Goal: Information Seeking & Learning: Learn about a topic

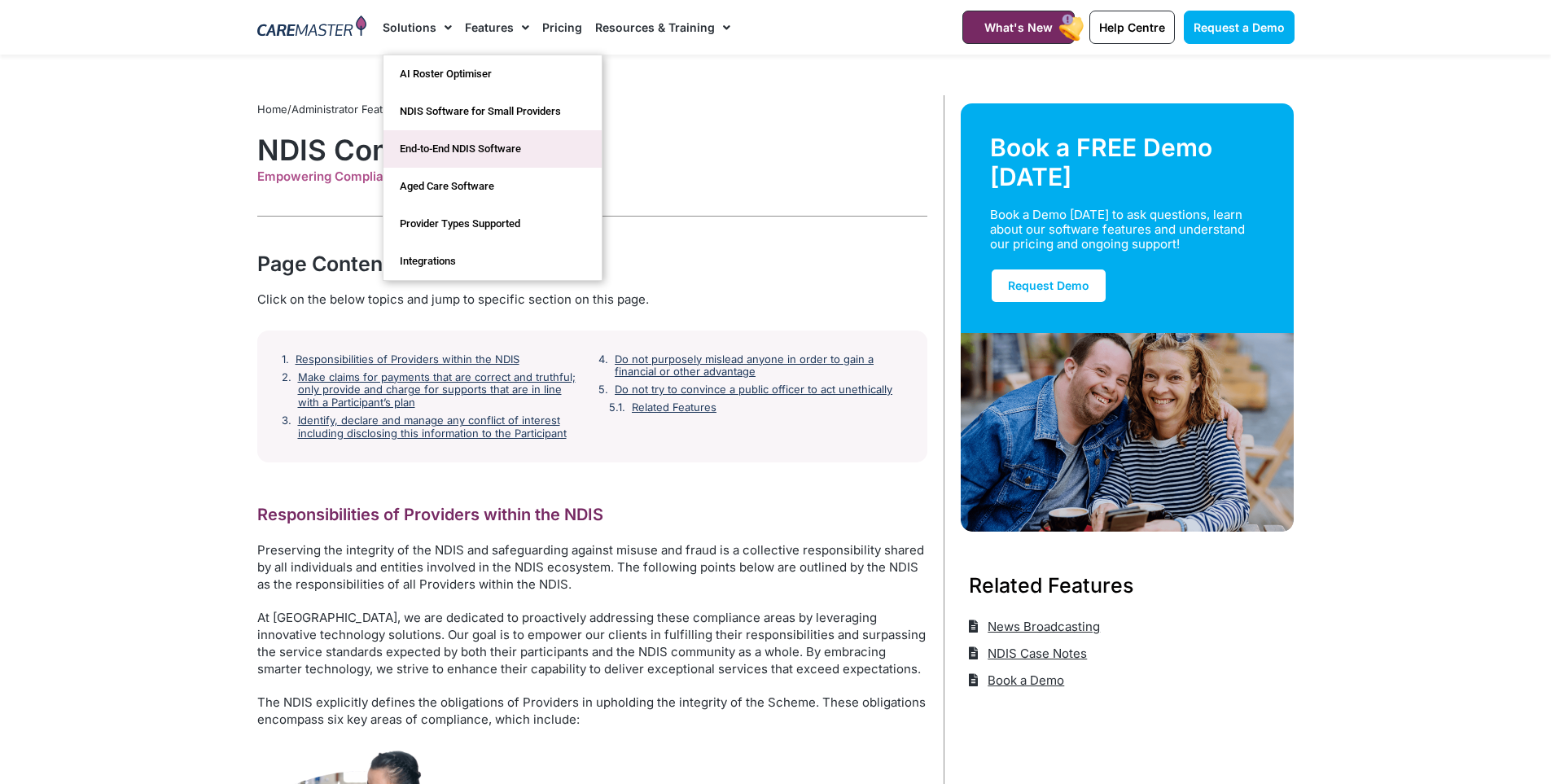
click at [451, 155] on link "End-to-End NDIS Software" at bounding box center [492, 149] width 218 height 38
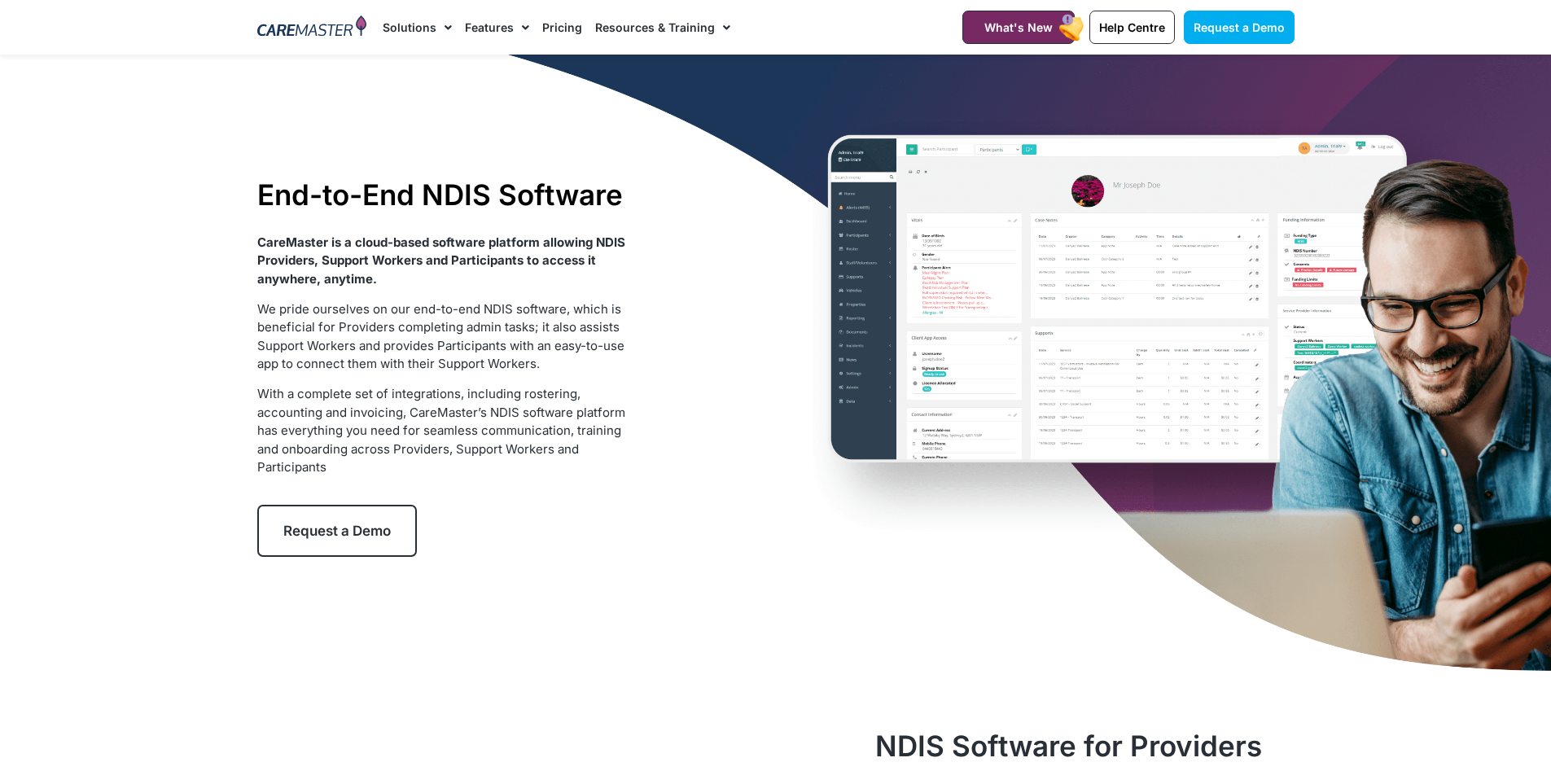
click at [567, 30] on link "Pricing" at bounding box center [562, 27] width 40 height 55
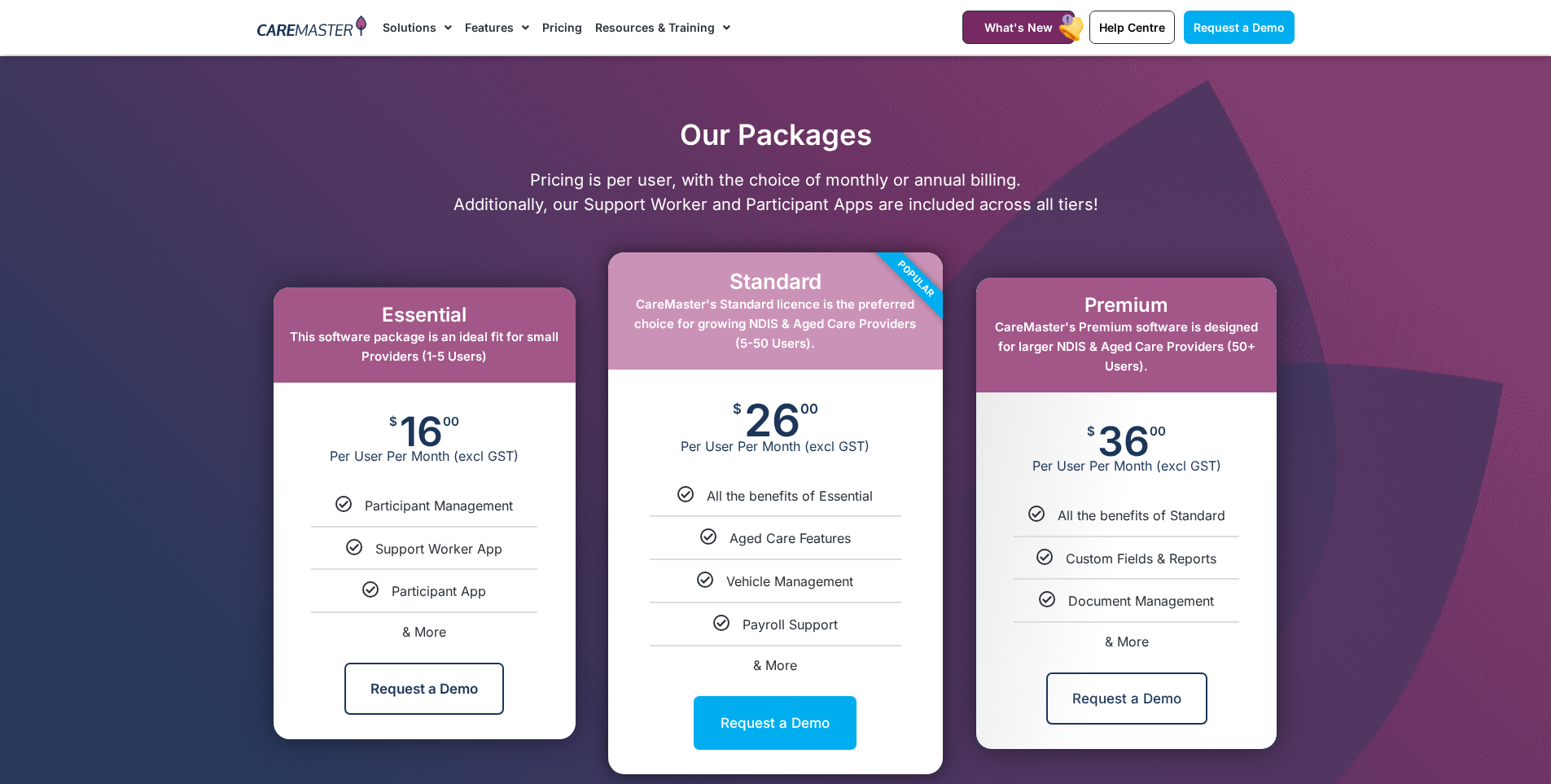
scroll to position [733, 0]
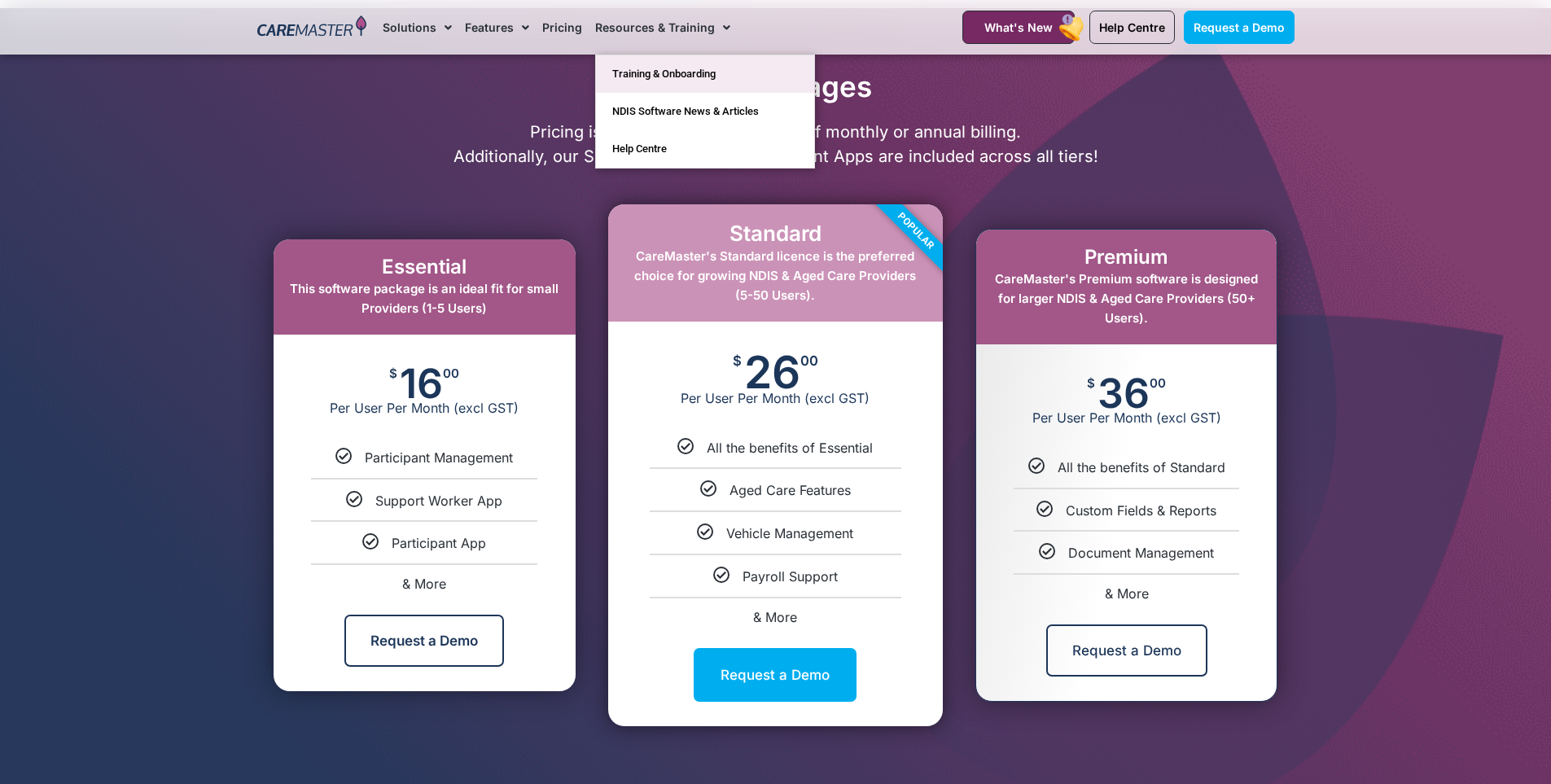
click at [630, 72] on link "Training & Onboarding" at bounding box center [705, 74] width 218 height 38
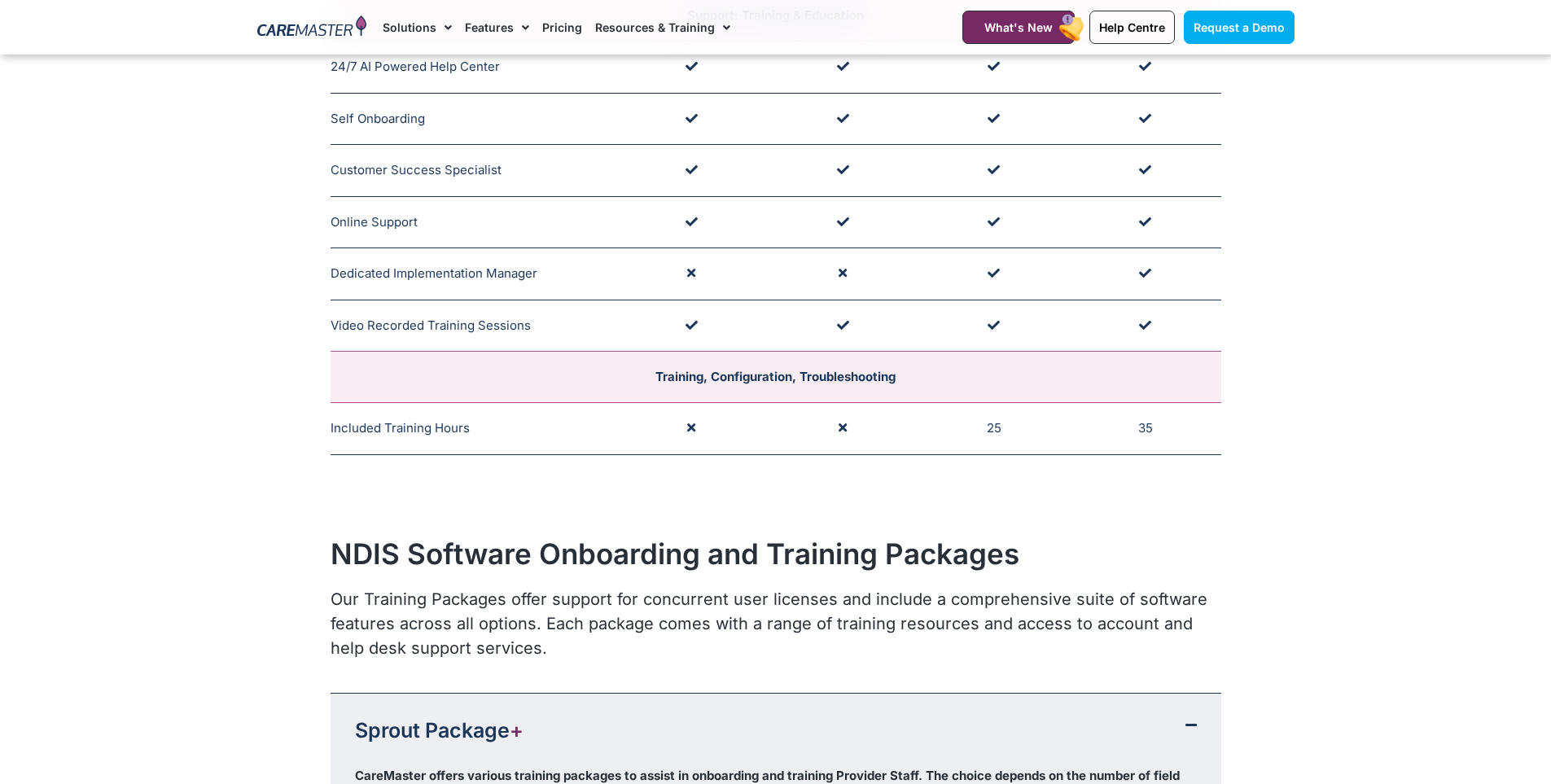
scroll to position [1140, 0]
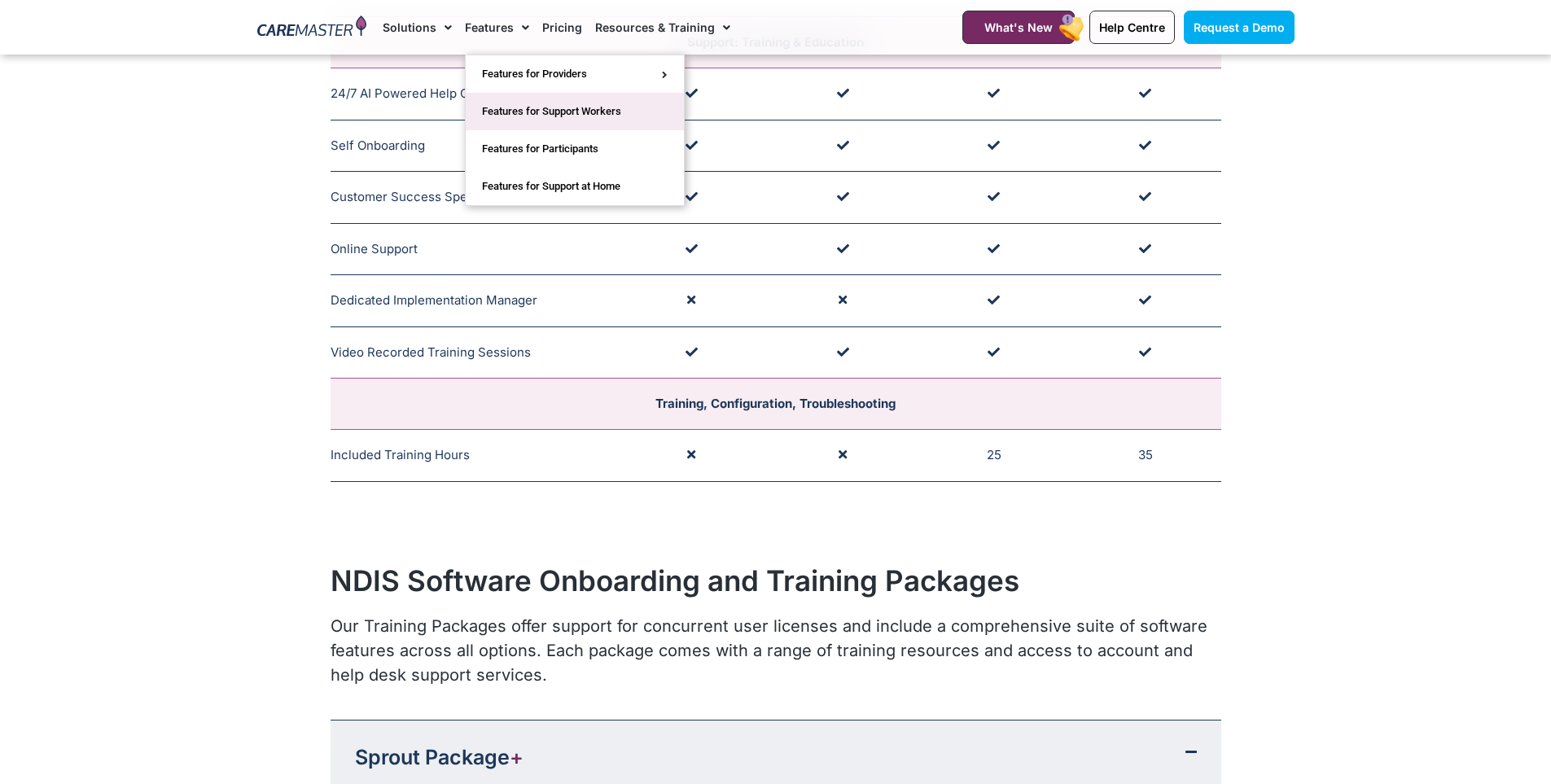
click at [519, 108] on link "Features for Support Workers" at bounding box center [575, 112] width 218 height 38
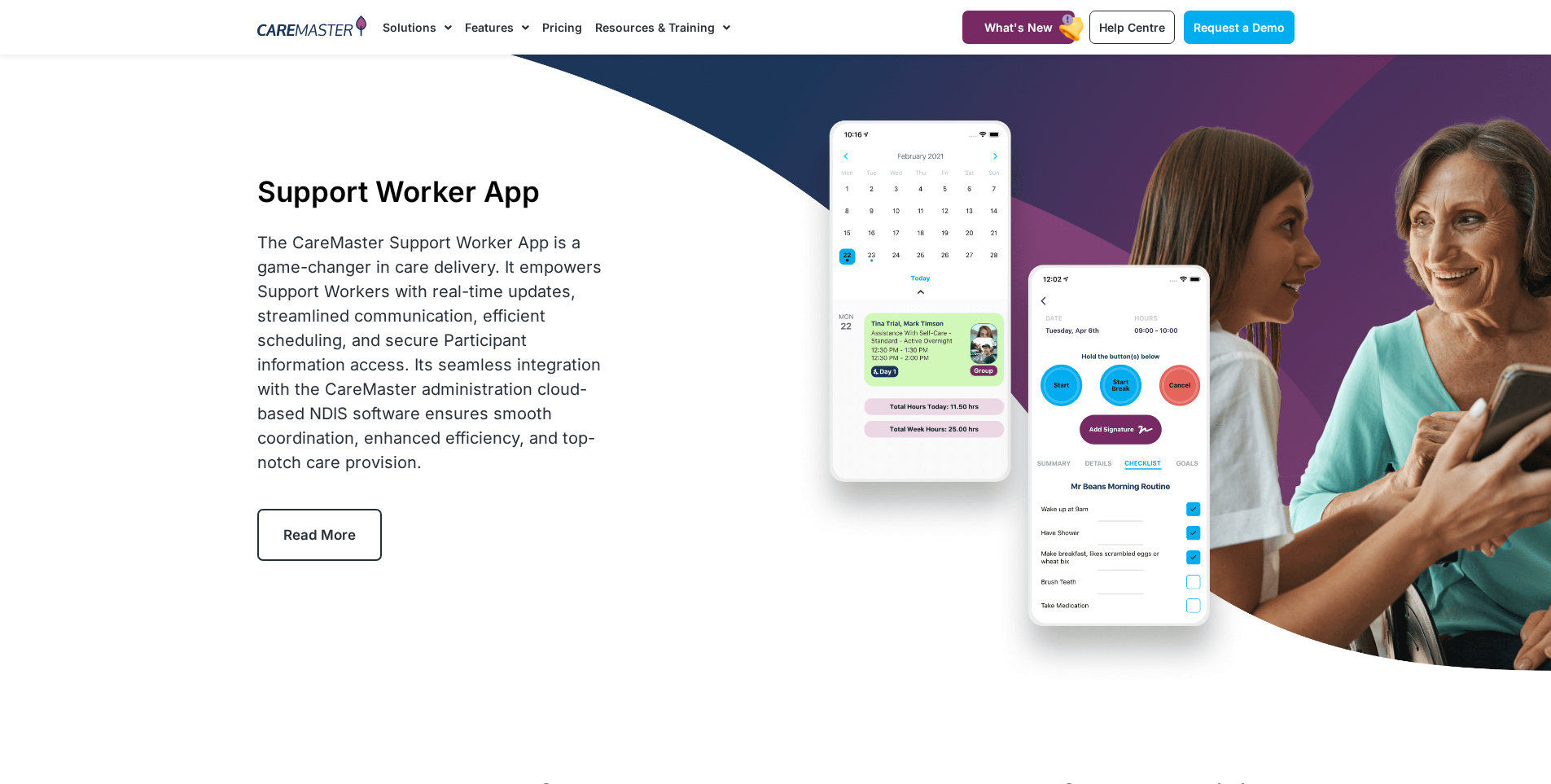
click at [320, 546] on link "Read More" at bounding box center [320, 534] width 125 height 52
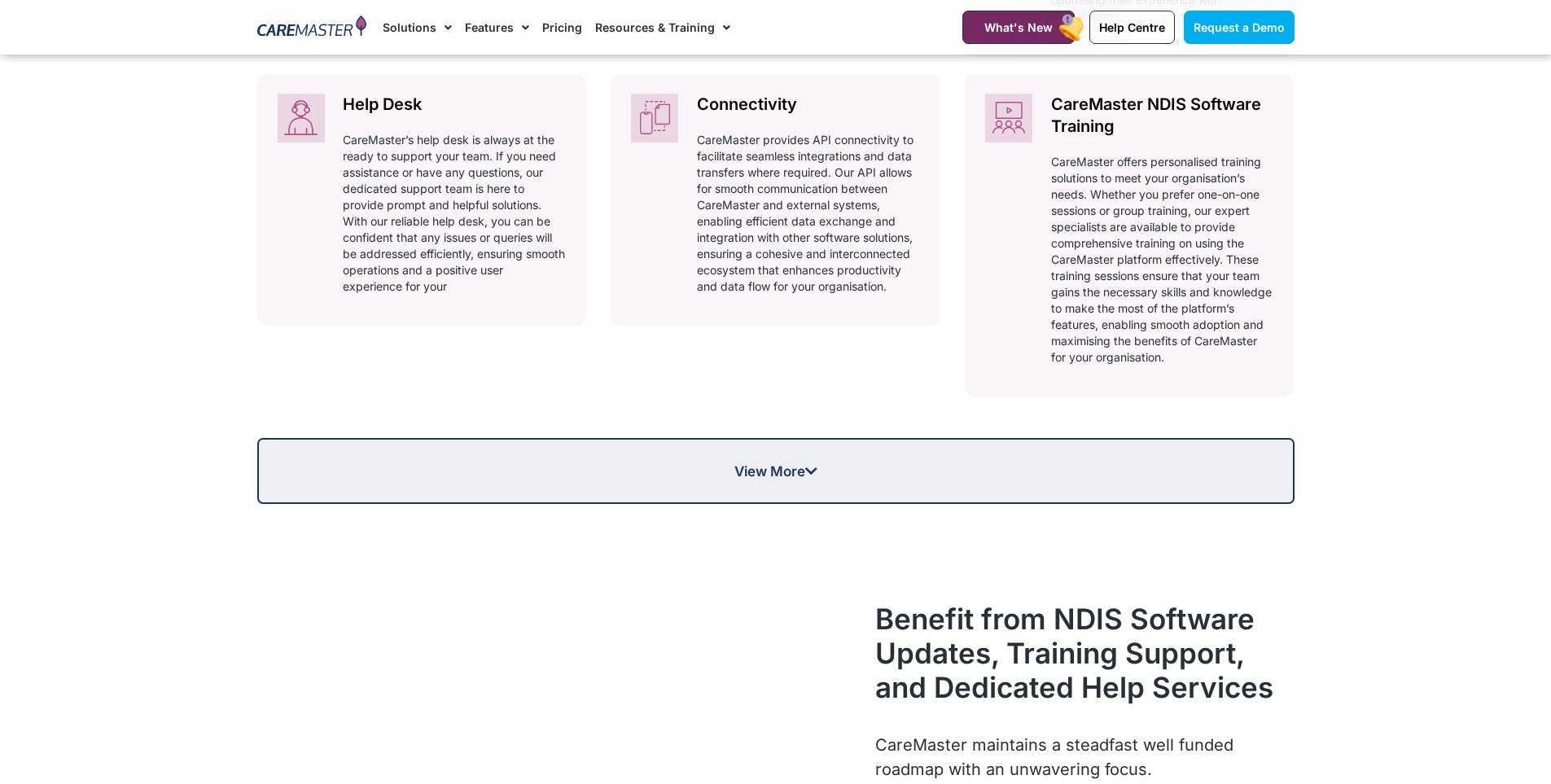
scroll to position [1168, 0]
click at [700, 480] on link "View More" at bounding box center [776, 469] width 1037 height 66
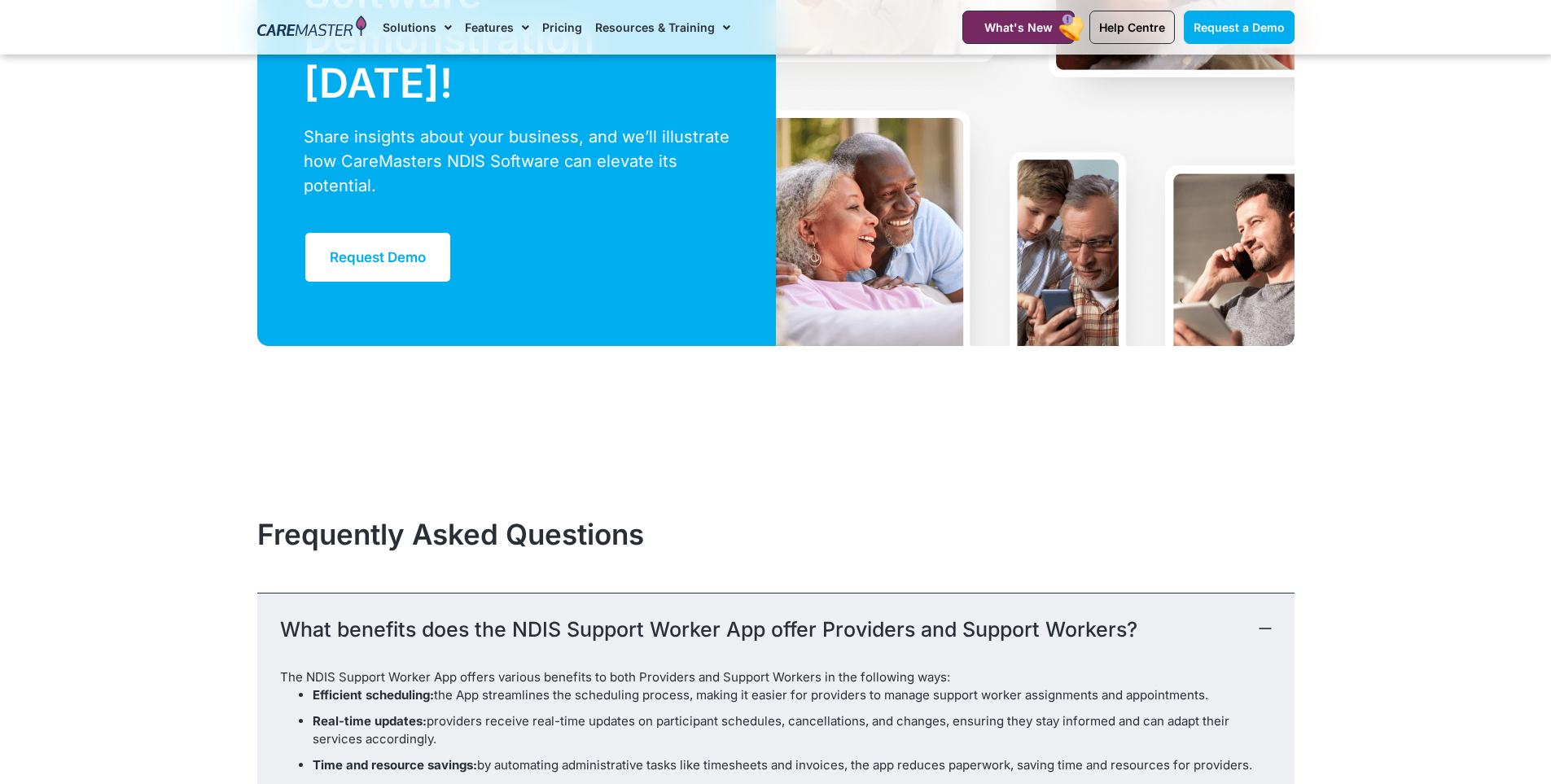
scroll to position [5076, 0]
